Goal: Find specific page/section: Find specific page/section

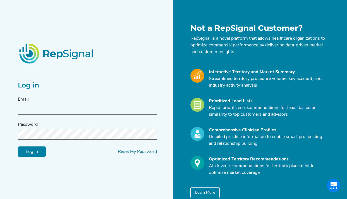
type input "[PERSON_NAME][EMAIL_ADDRESS][PERSON_NAME][DOMAIN_NAME]"
click at [33, 150] on input "Log in" at bounding box center [32, 151] width 28 height 11
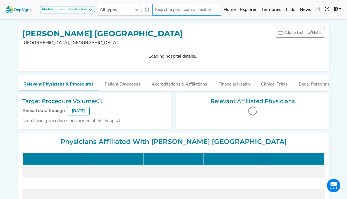
click at [169, 9] on input "text" at bounding box center [186, 10] width 69 height 12
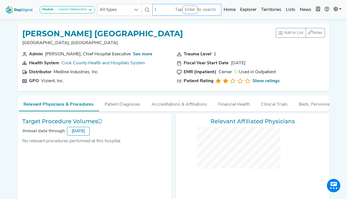
type input "lo"
checkbox input "false"
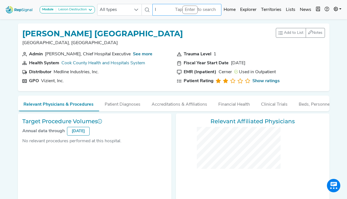
checkbox input "false"
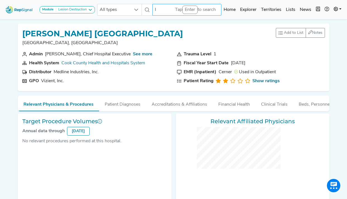
checkbox input "false"
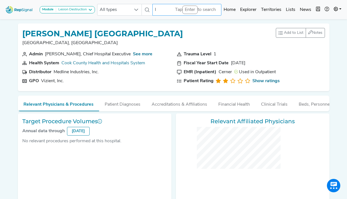
checkbox input "false"
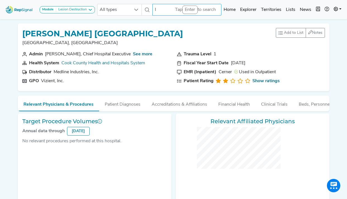
checkbox input "false"
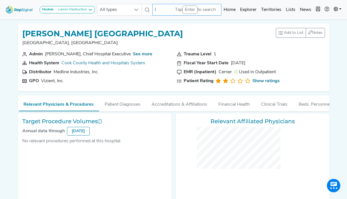
checkbox input "false"
type input "lor"
checkbox input "false"
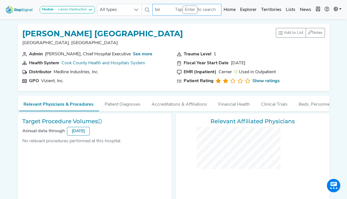
checkbox input "false"
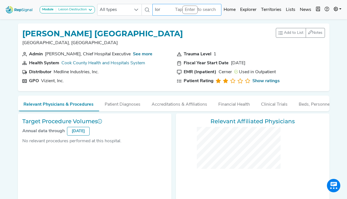
checkbox input "false"
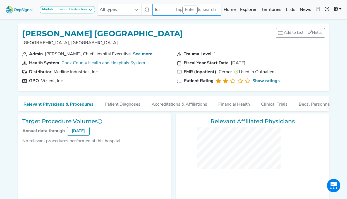
checkbox input "false"
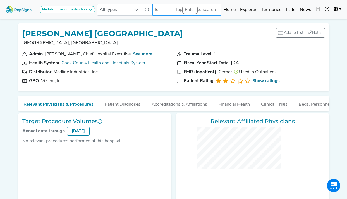
checkbox input "false"
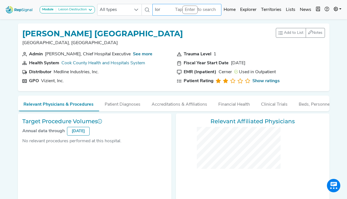
checkbox input "false"
type input "[PERSON_NAME]"
checkbox input "false"
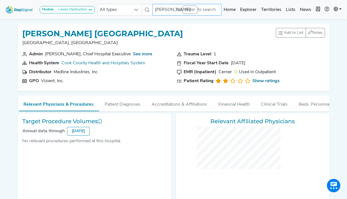
checkbox input "false"
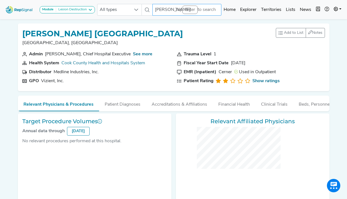
checkbox input "false"
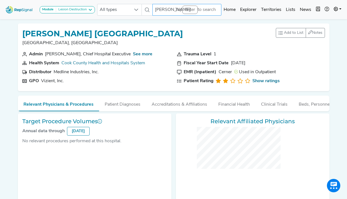
checkbox input "false"
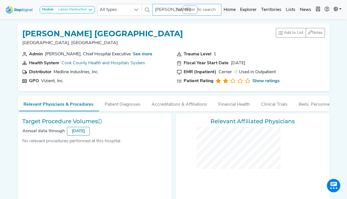
checkbox input "false"
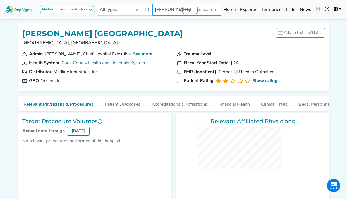
checkbox input "false"
type input "[PERSON_NAME]"
checkbox input "false"
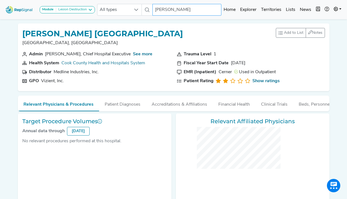
checkbox input "false"
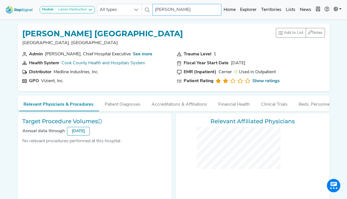
checkbox input "false"
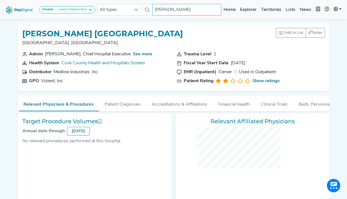
checkbox input "false"
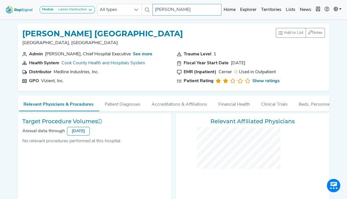
checkbox input "false"
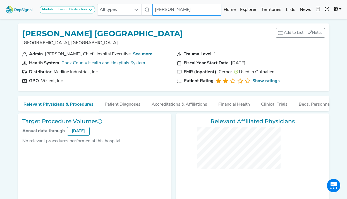
checkbox input "false"
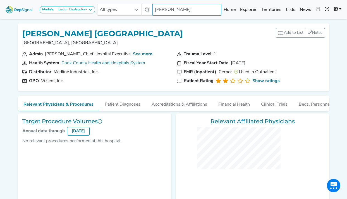
checkbox input "false"
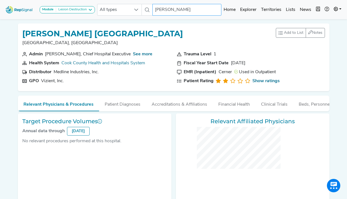
checkbox input "false"
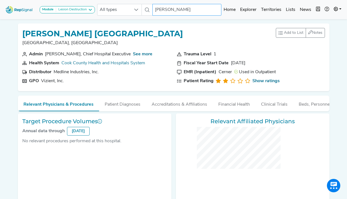
checkbox input "false"
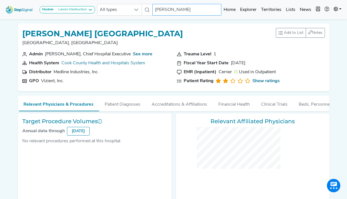
checkbox input "false"
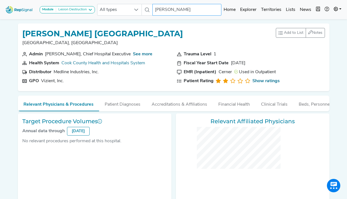
checkbox input "false"
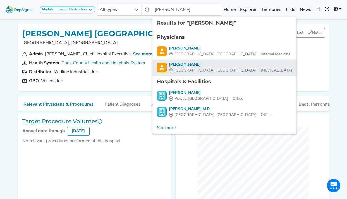
click at [190, 68] on span "[GEOGRAPHIC_DATA], [GEOGRAPHIC_DATA]" at bounding box center [215, 71] width 82 height 6
type input "[PERSON_NAME]"
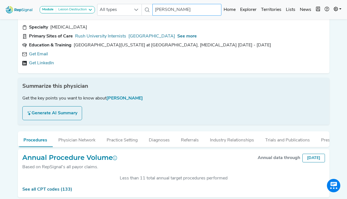
scroll to position [27, 0]
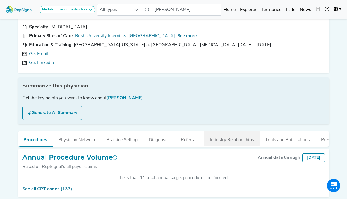
click at [222, 138] on button "Industry Relationships" at bounding box center [231, 138] width 55 height 15
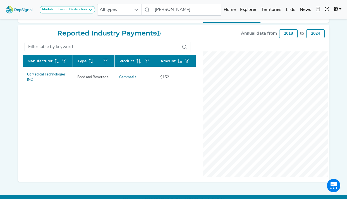
scroll to position [139, 0]
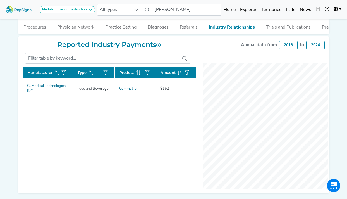
click at [319, 45] on div "2024" at bounding box center [315, 45] width 18 height 9
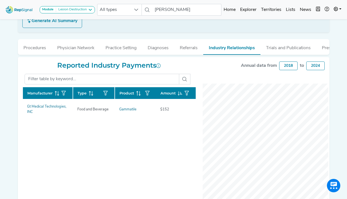
scroll to position [117, 0]
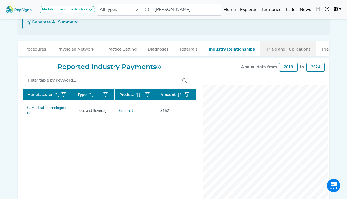
click at [283, 45] on button "Trials and Publications" at bounding box center [288, 47] width 56 height 15
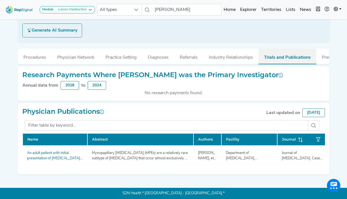
scroll to position [109, 0]
